Goal: Transaction & Acquisition: Purchase product/service

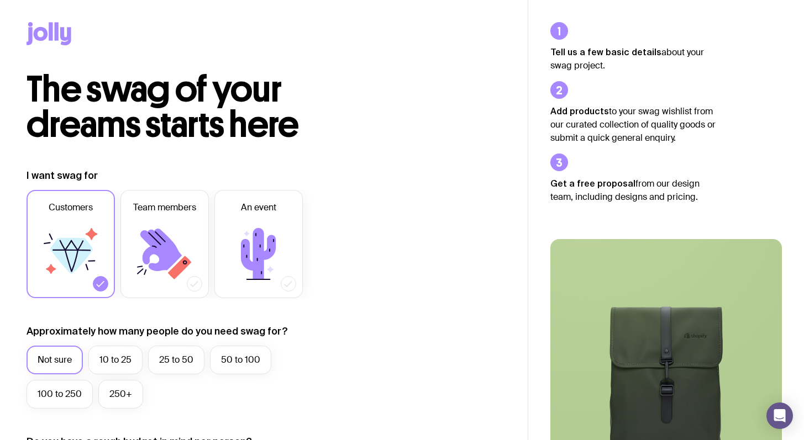
click at [45, 34] on icon at bounding box center [41, 34] width 14 height 14
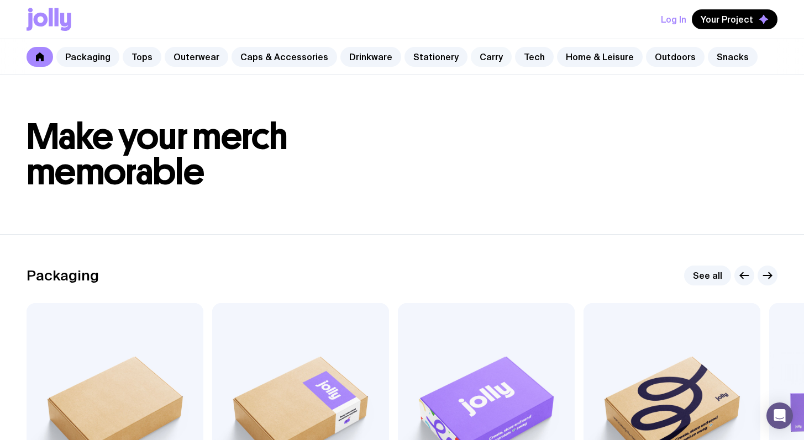
click at [484, 57] on link "Carry" at bounding box center [491, 57] width 41 height 20
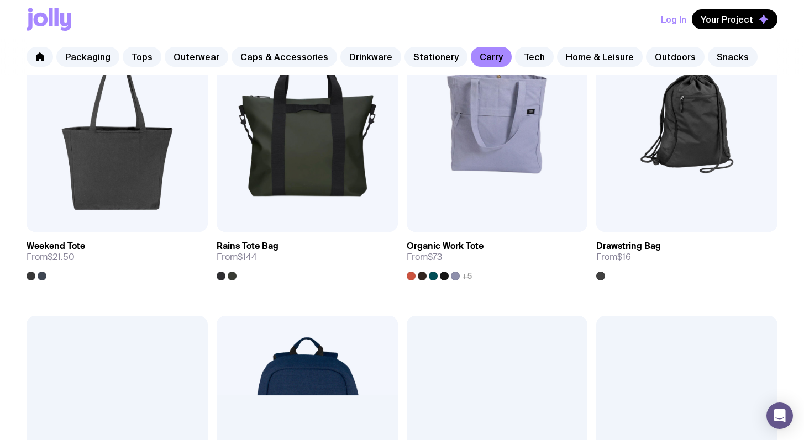
scroll to position [478, 0]
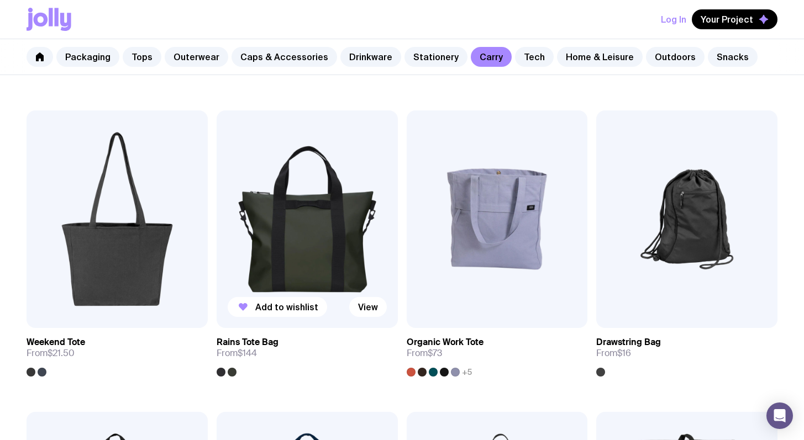
click at [307, 230] on img at bounding box center [307, 218] width 181 height 217
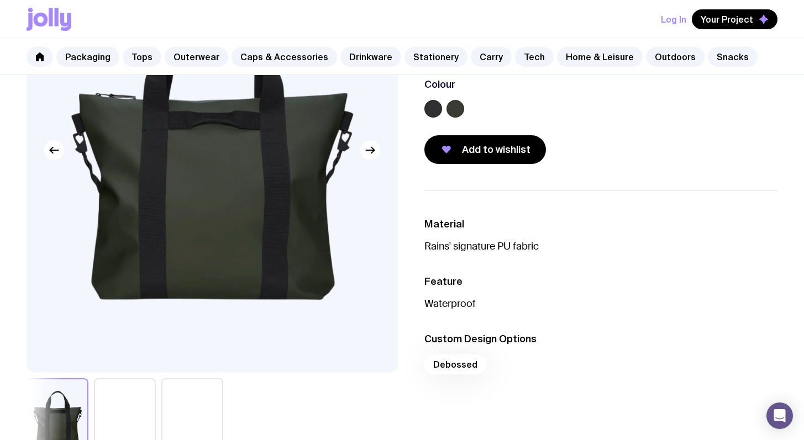
scroll to position [177, 0]
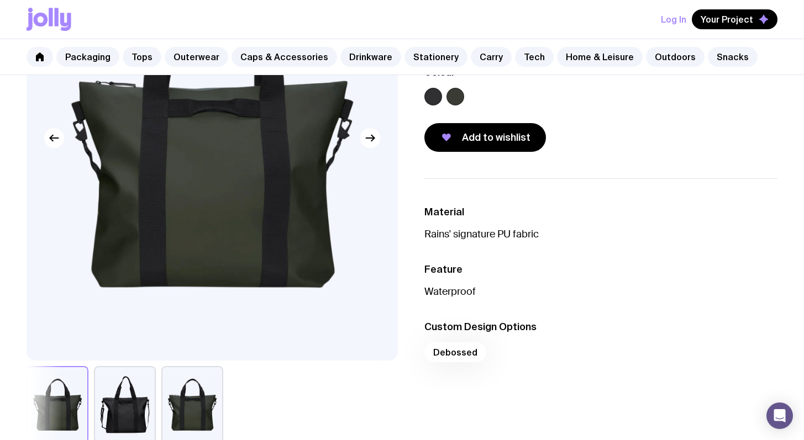
click at [127, 399] on button "button" at bounding box center [125, 404] width 62 height 77
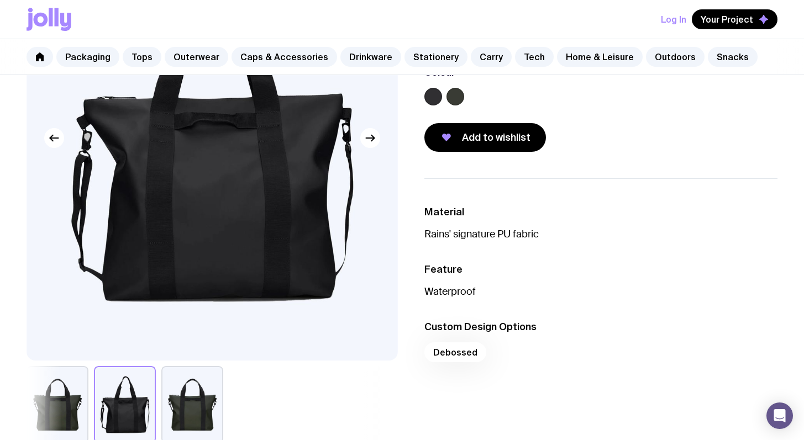
click at [188, 401] on button "button" at bounding box center [192, 404] width 62 height 77
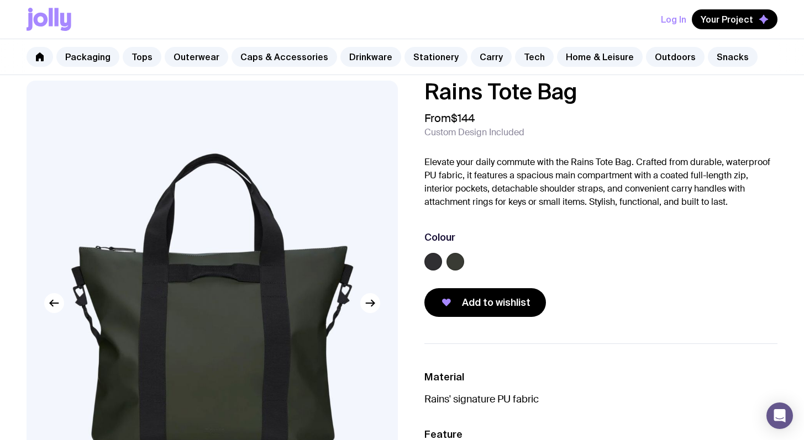
scroll to position [7, 0]
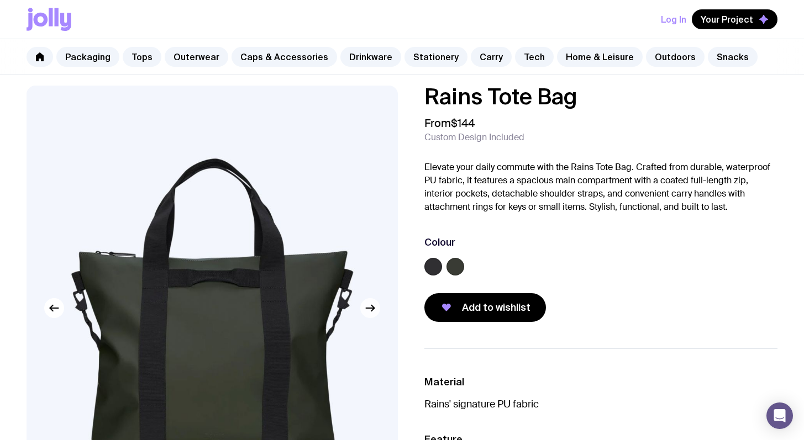
click at [373, 304] on icon "button" at bounding box center [370, 308] width 13 height 13
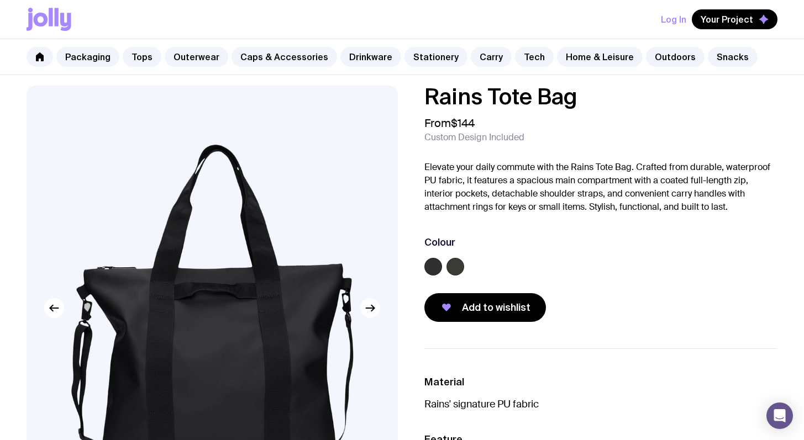
click at [373, 304] on icon "button" at bounding box center [370, 308] width 13 height 13
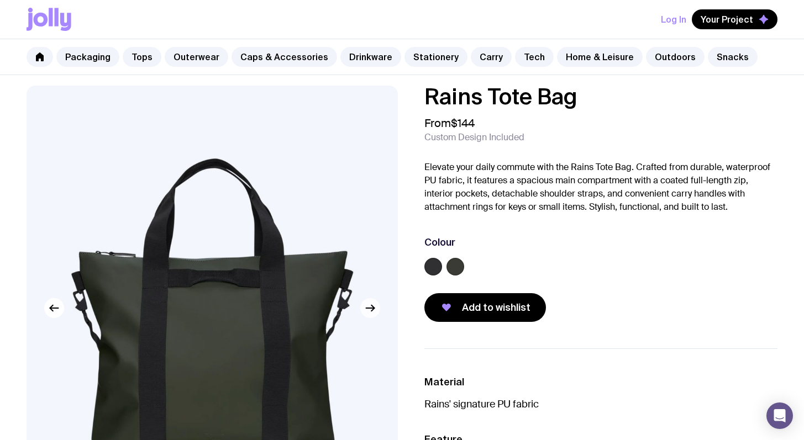
click at [373, 304] on icon "button" at bounding box center [370, 308] width 13 height 13
